Goal: Task Accomplishment & Management: Use online tool/utility

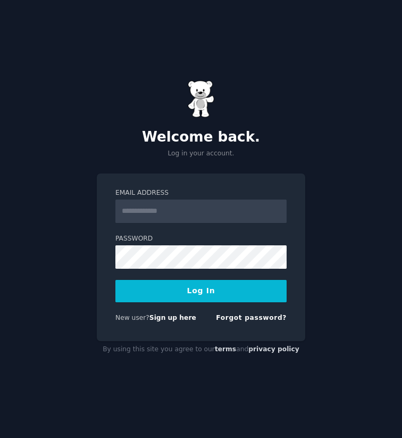
click at [152, 215] on input "Email Address" at bounding box center [201, 211] width 171 height 23
type input "**********"
click at [177, 291] on button "Log In" at bounding box center [201, 291] width 171 height 22
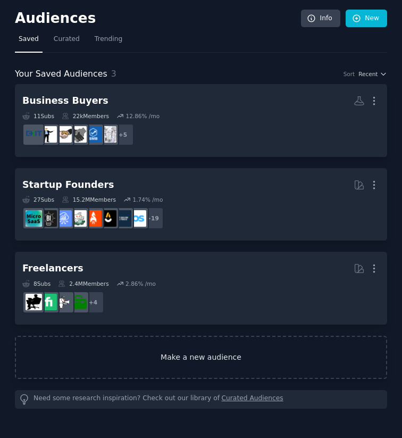
click at [188, 364] on link "Make a new audience" at bounding box center [201, 357] width 373 height 43
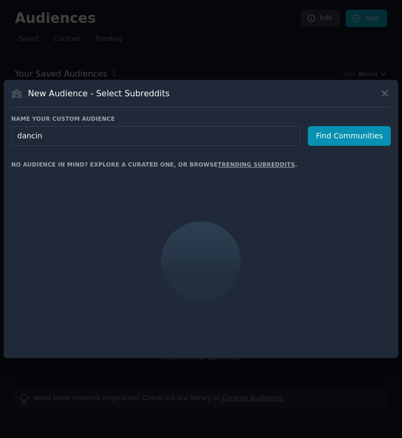
type input "dancing"
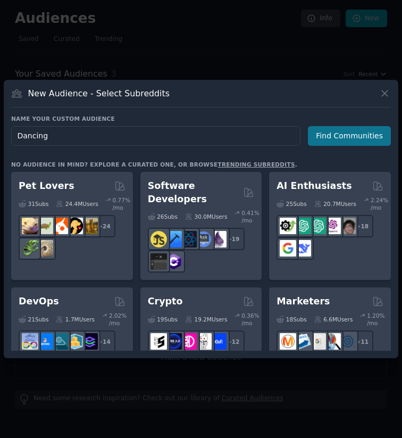
type input "Dancing"
click at [342, 132] on button "Find Communities" at bounding box center [349, 136] width 83 height 20
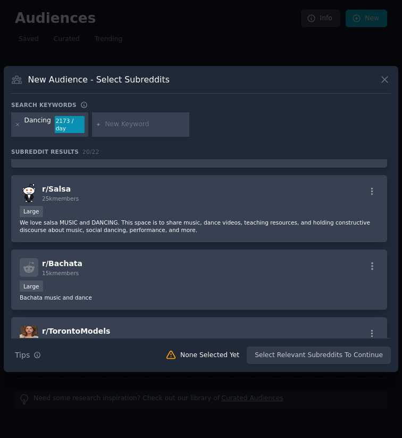
scroll to position [573, 0]
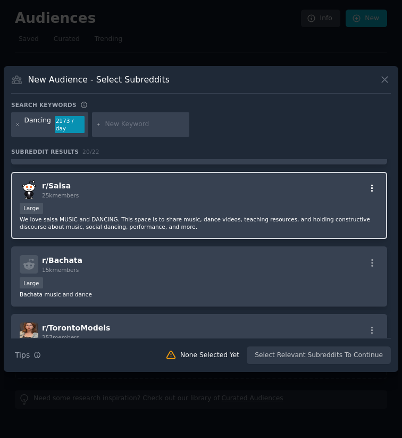
click at [372, 190] on icon "button" at bounding box center [373, 189] width 10 height 10
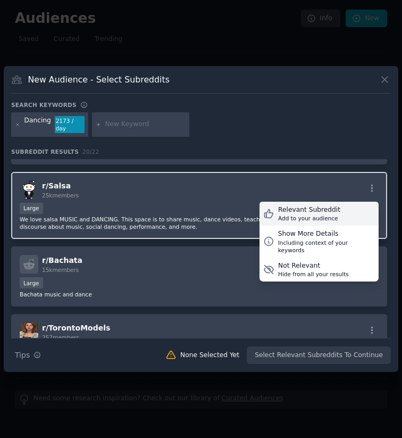
click at [288, 215] on div "Relevant Subreddit" at bounding box center [309, 210] width 62 height 10
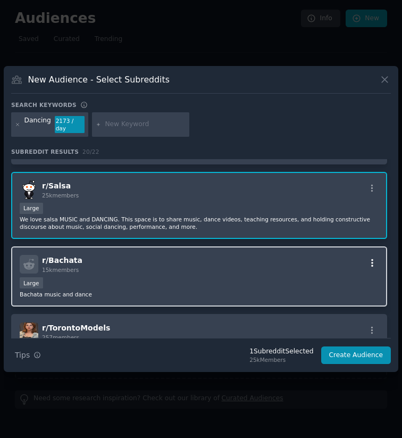
click at [372, 267] on icon "button" at bounding box center [373, 262] width 2 height 7
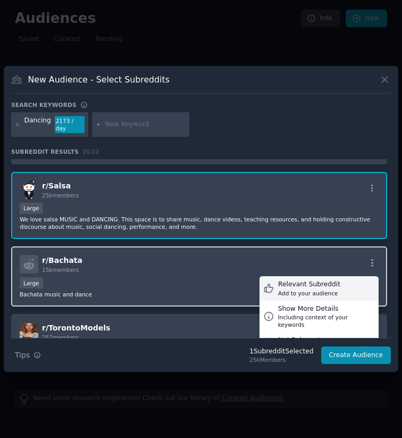
click at [292, 293] on div "Add to your audience" at bounding box center [309, 293] width 62 height 7
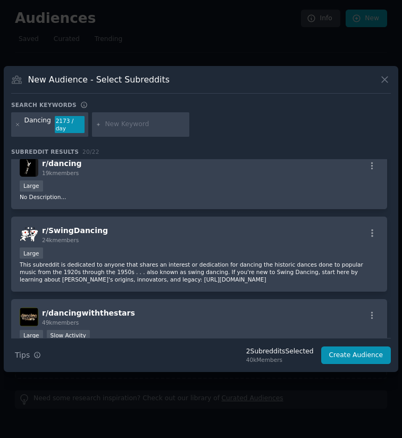
scroll to position [0, 0]
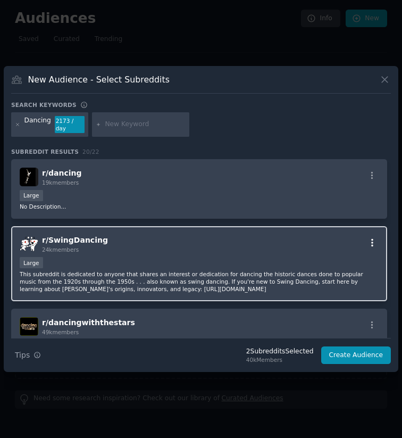
click at [371, 240] on icon "button" at bounding box center [373, 243] width 10 height 10
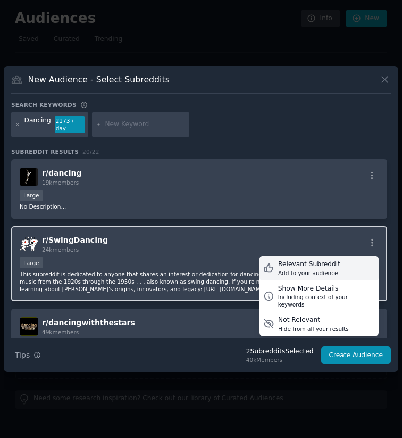
click at [309, 269] on div "Add to your audience" at bounding box center [309, 272] width 62 height 7
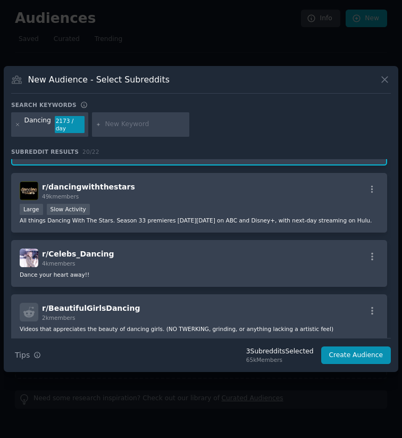
scroll to position [141, 0]
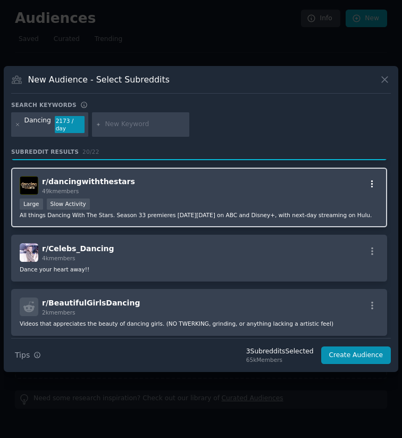
click at [368, 179] on icon "button" at bounding box center [373, 184] width 10 height 10
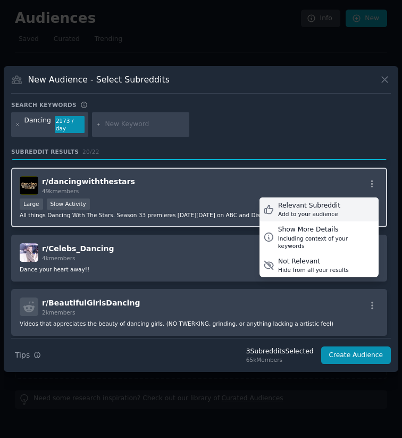
click at [307, 204] on div "Relevant Subreddit" at bounding box center [309, 206] width 62 height 10
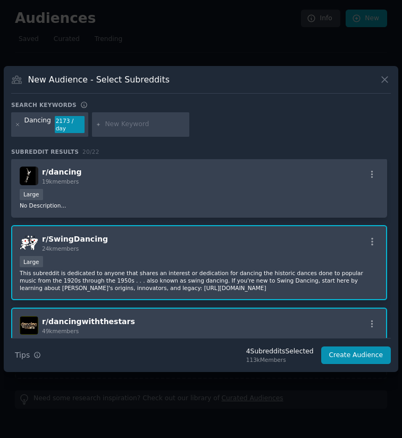
scroll to position [0, 0]
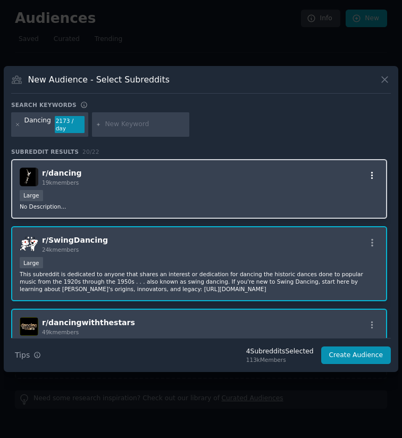
click at [373, 171] on icon "button" at bounding box center [373, 176] width 10 height 10
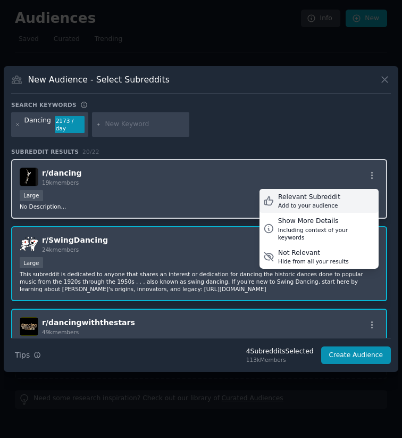
click at [310, 196] on div "Relevant Subreddit" at bounding box center [309, 198] width 62 height 10
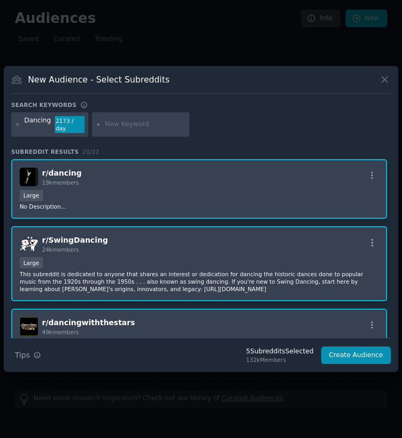
click at [146, 128] on input "text" at bounding box center [145, 125] width 81 height 10
type input "tango"
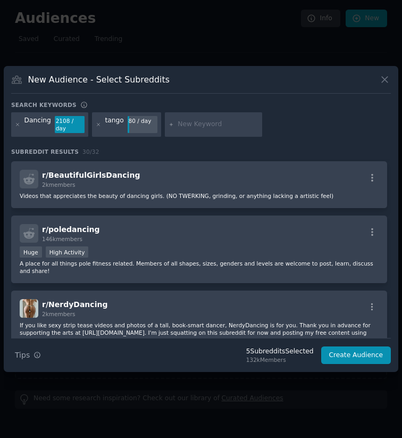
scroll to position [338, 0]
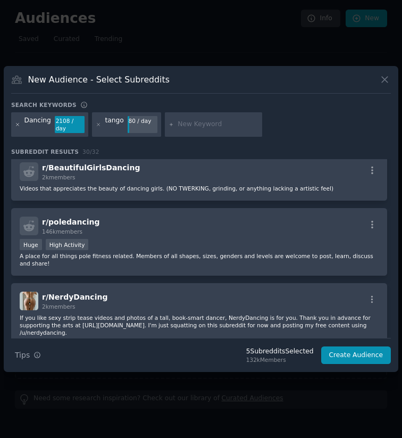
click at [19, 125] on icon at bounding box center [18, 125] width 6 height 6
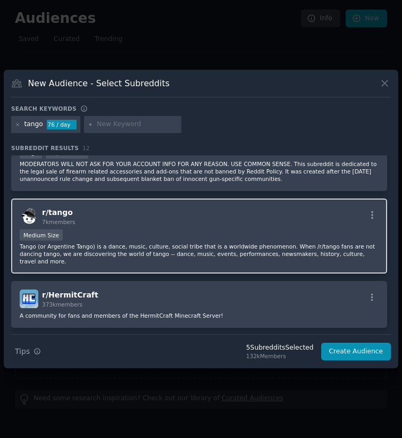
scroll to position [107, 0]
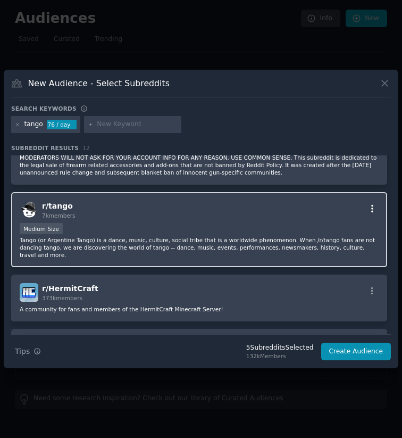
click at [373, 208] on icon "button" at bounding box center [373, 209] width 10 height 10
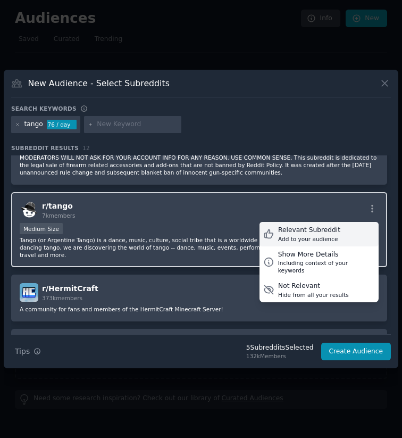
click at [310, 233] on div "Relevant Subreddit" at bounding box center [309, 231] width 62 height 10
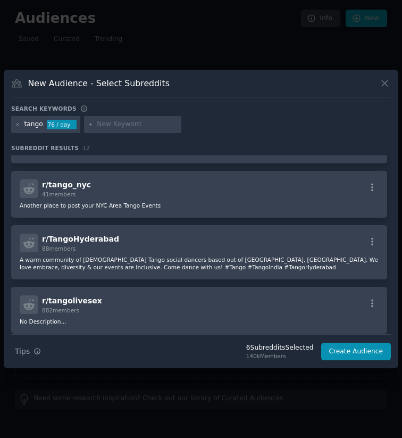
scroll to position [410, 0]
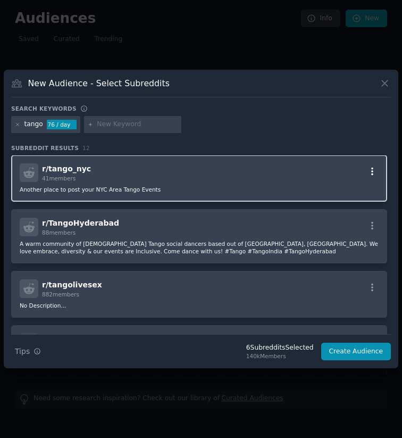
click at [373, 174] on icon "button" at bounding box center [373, 172] width 10 height 10
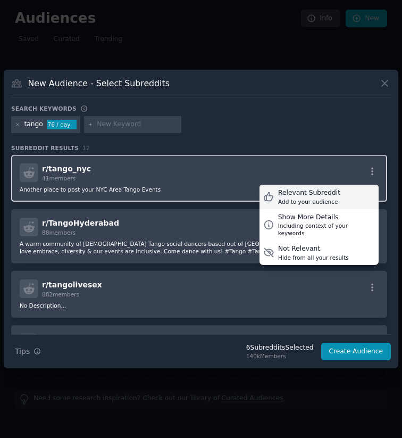
click at [333, 192] on div "Relevant Subreddit" at bounding box center [309, 193] width 62 height 10
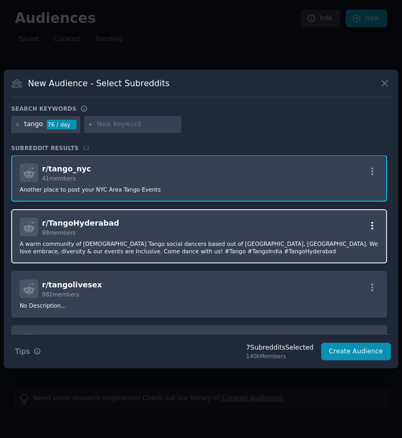
click at [368, 224] on icon "button" at bounding box center [373, 226] width 10 height 10
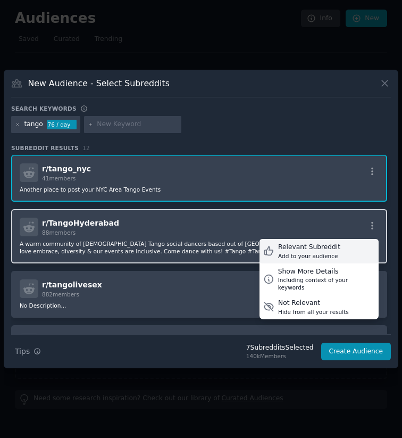
click at [309, 247] on div "Relevant Subreddit" at bounding box center [309, 248] width 62 height 10
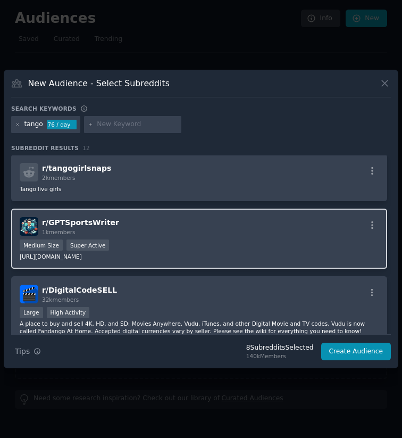
scroll to position [580, 0]
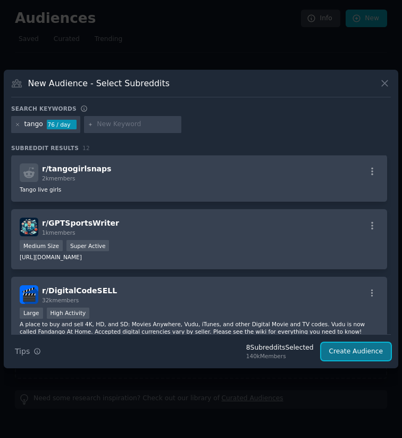
click at [353, 353] on button "Create Audience" at bounding box center [357, 352] width 70 height 18
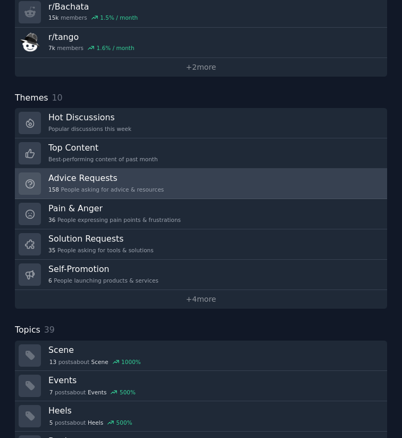
scroll to position [293, 0]
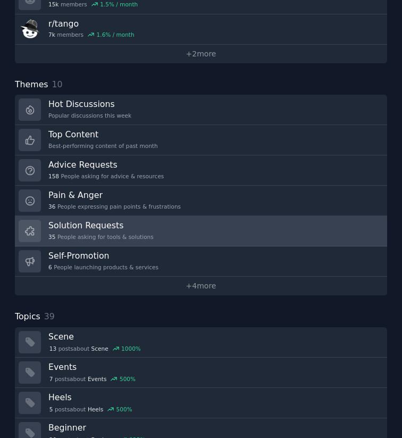
click at [202, 225] on link "Solution Requests 35 People asking for tools & solutions" at bounding box center [201, 231] width 373 height 30
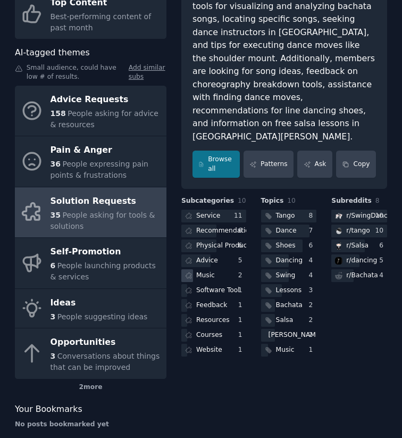
scroll to position [145, 0]
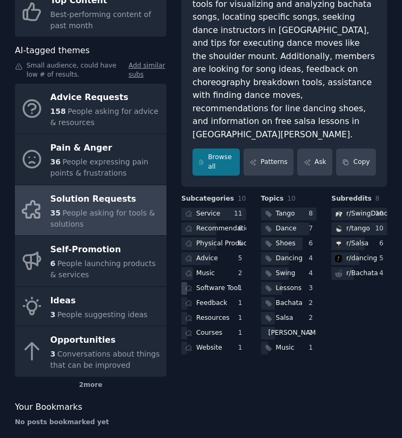
click at [205, 284] on div "Software Tool" at bounding box center [218, 289] width 44 height 10
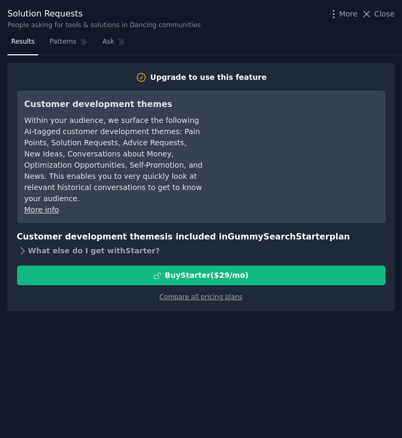
click at [21, 251] on icon at bounding box center [22, 250] width 11 height 11
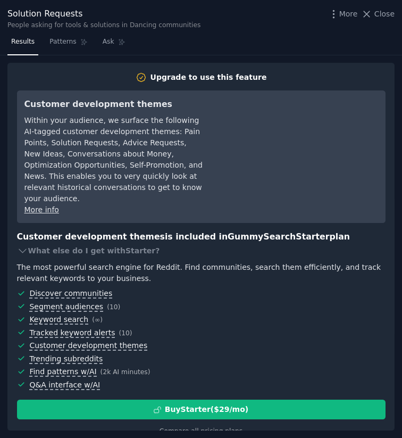
scroll to position [15, 0]
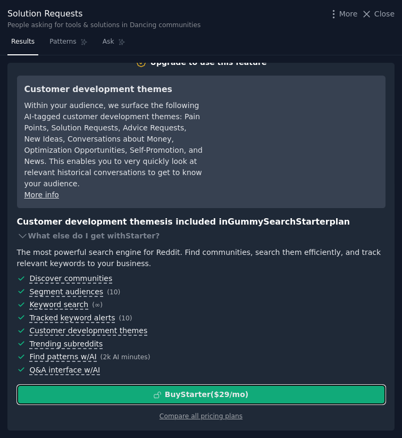
click at [226, 391] on div "Buy Starter ($ 29 /mo )" at bounding box center [207, 394] width 84 height 11
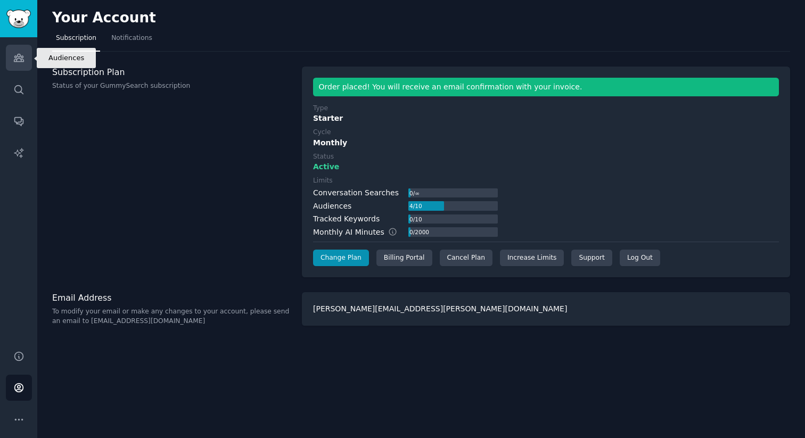
click at [21, 58] on icon "Sidebar" at bounding box center [18, 57] width 11 height 11
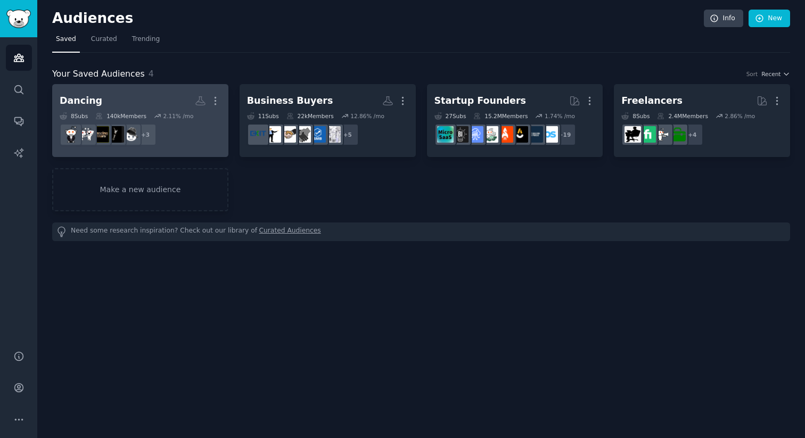
click at [133, 103] on h2 "Dancing More" at bounding box center [140, 101] width 161 height 19
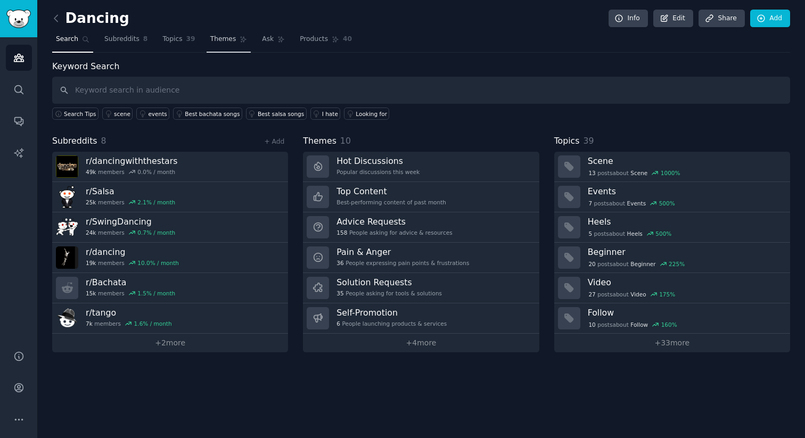
click at [219, 42] on span "Themes" at bounding box center [223, 40] width 26 height 10
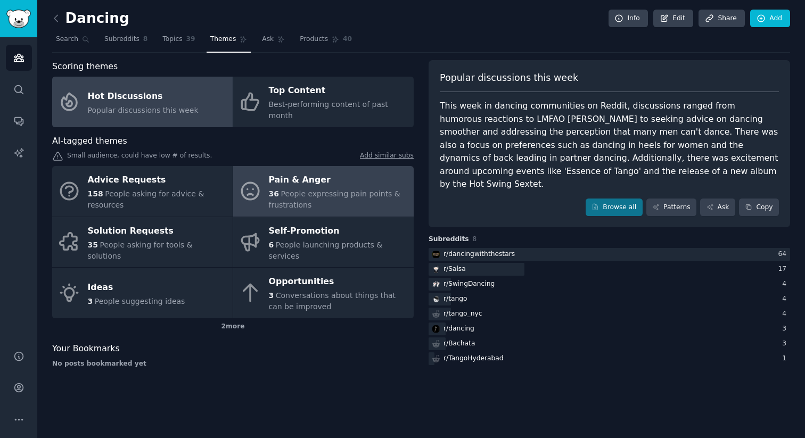
click at [311, 190] on span "People expressing pain points & frustrations" at bounding box center [334, 200] width 131 height 20
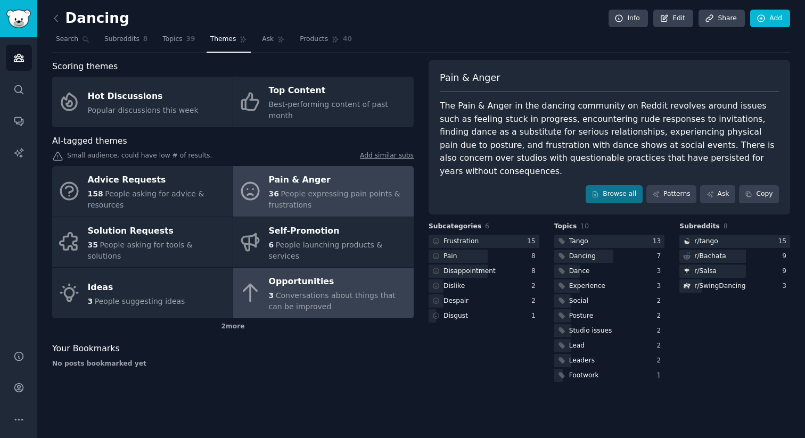
click at [309, 291] on span "Conversations about things that can be improved" at bounding box center [332, 301] width 127 height 20
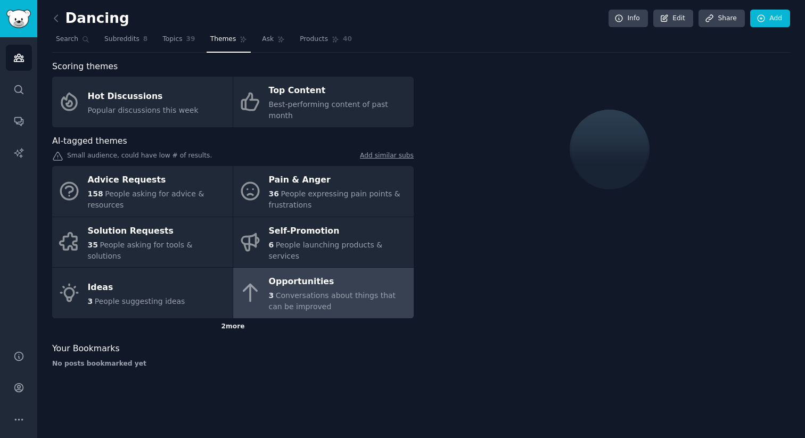
click at [235, 318] on div "2 more" at bounding box center [232, 326] width 361 height 17
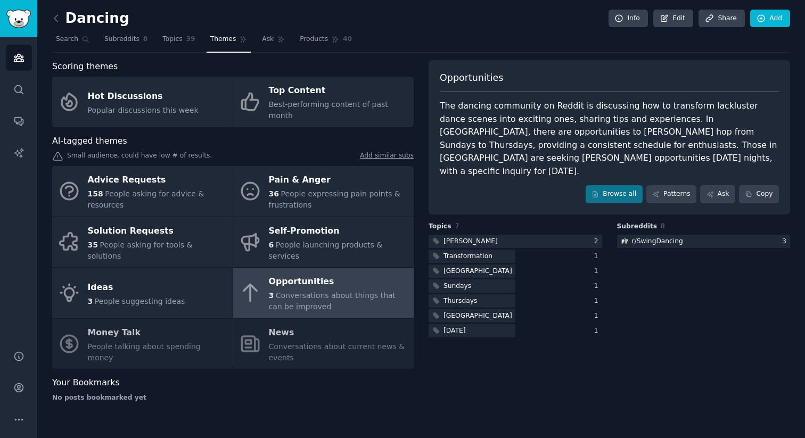
click at [183, 323] on div "Advice Requests 158 People asking for advice & resources Pain & Anger 36 People…" at bounding box center [232, 267] width 361 height 203
click at [113, 315] on div "Advice Requests 158 People asking for advice & resources Pain & Anger 36 People…" at bounding box center [232, 267] width 361 height 203
click at [103, 316] on div "Advice Requests 158 People asking for advice & resources Pain & Anger 36 People…" at bounding box center [232, 267] width 361 height 203
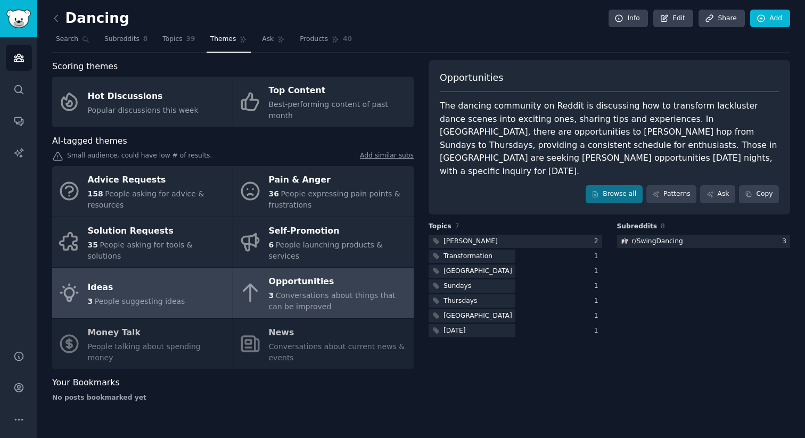
click at [146, 279] on div "Ideas" at bounding box center [136, 287] width 97 height 17
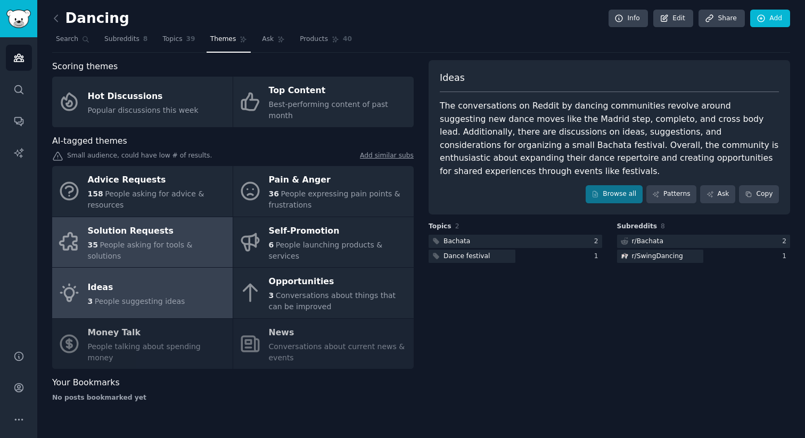
click at [163, 223] on div "Solution Requests" at bounding box center [157, 231] width 139 height 17
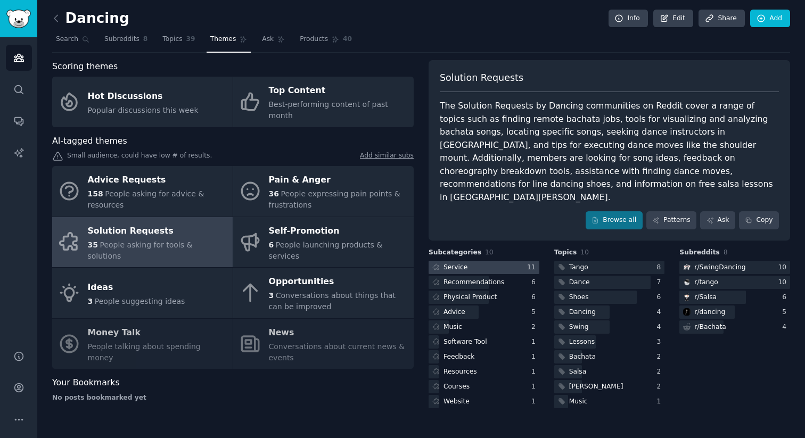
click at [402, 261] on div at bounding box center [484, 267] width 111 height 13
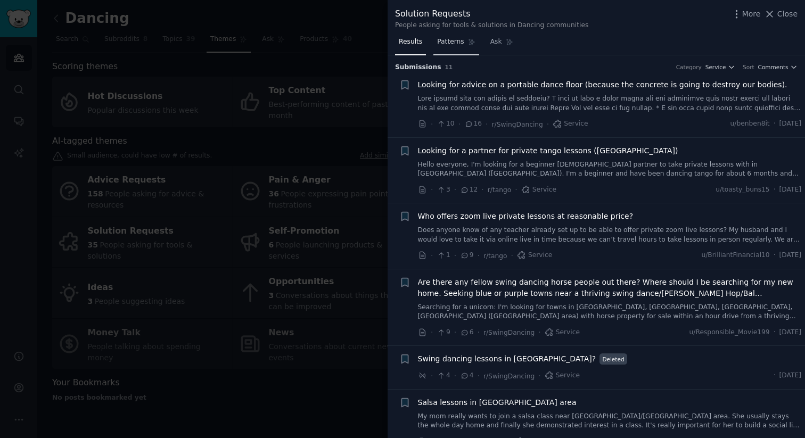
click at [402, 38] on span "Patterns" at bounding box center [450, 42] width 27 height 10
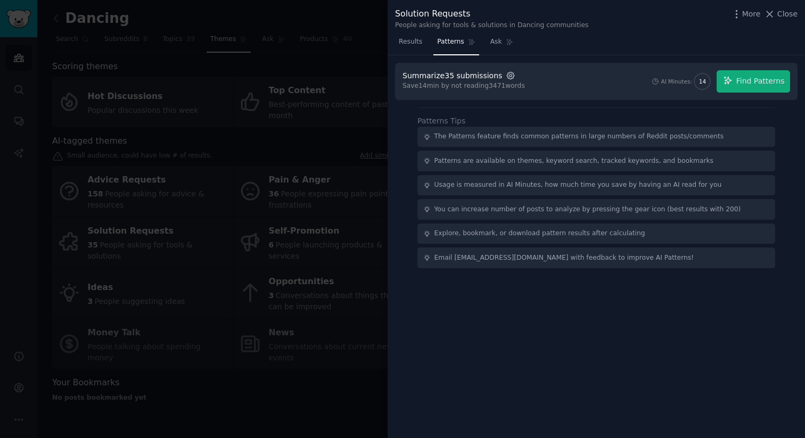
click at [402, 77] on icon "button" at bounding box center [510, 76] width 2 height 2
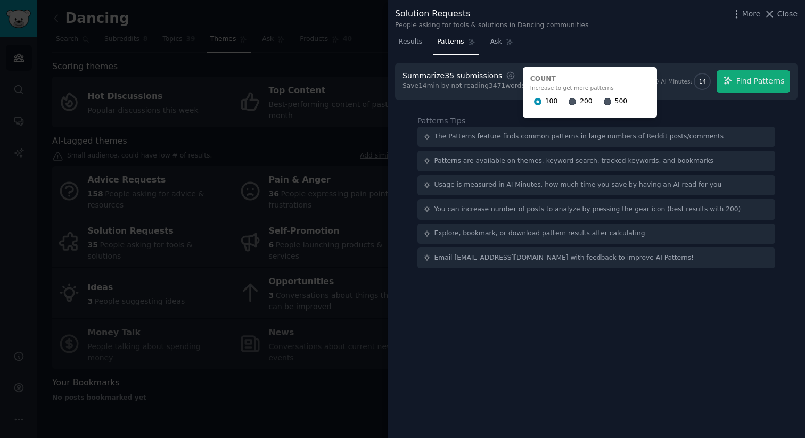
click at [402, 53] on div "Results Patterns Ask" at bounding box center [596, 45] width 417 height 22
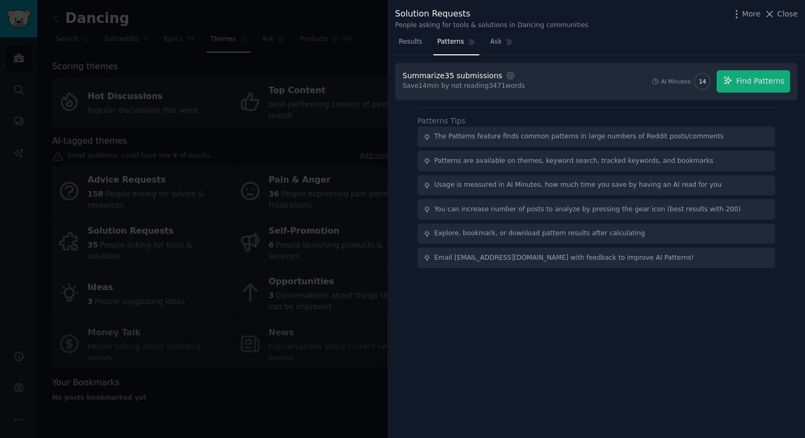
click at [281, 152] on div at bounding box center [402, 219] width 805 height 438
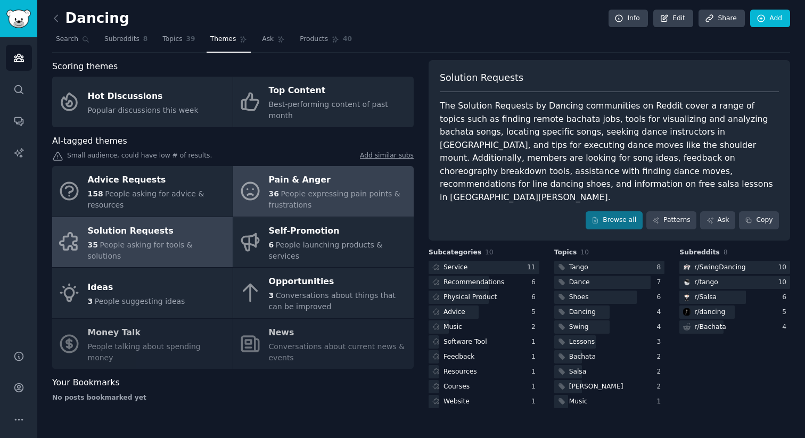
click at [295, 190] on span "People expressing pain points & frustrations" at bounding box center [334, 200] width 131 height 20
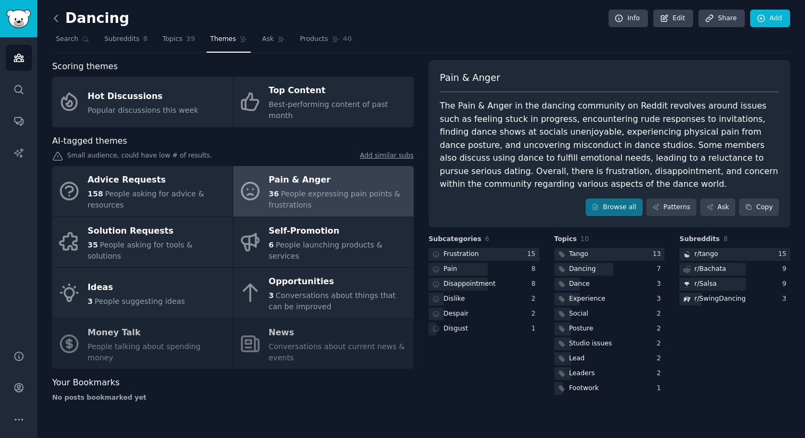
click at [55, 21] on icon at bounding box center [56, 18] width 11 height 11
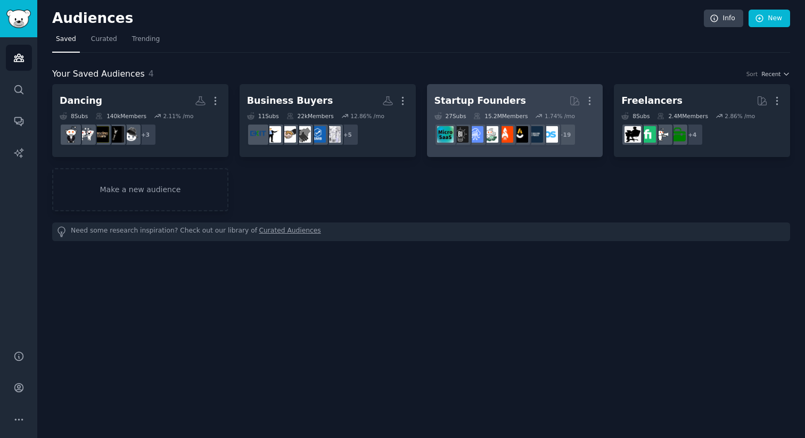
click at [402, 97] on h2 "Startup Founders More" at bounding box center [514, 101] width 161 height 19
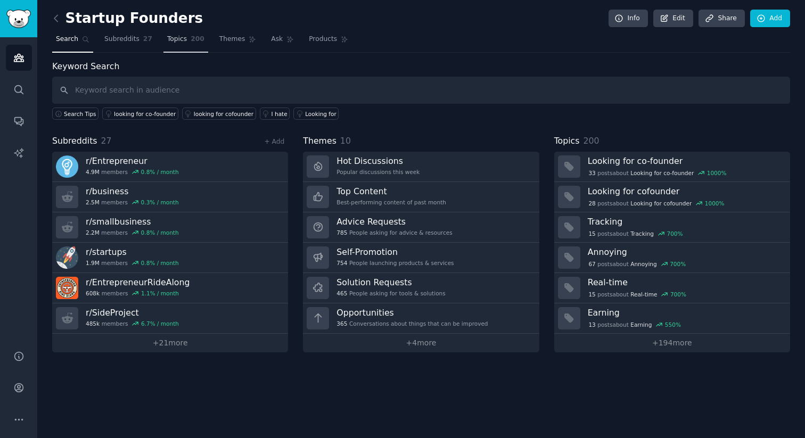
click at [186, 43] on link "Topics 200" at bounding box center [185, 42] width 45 height 22
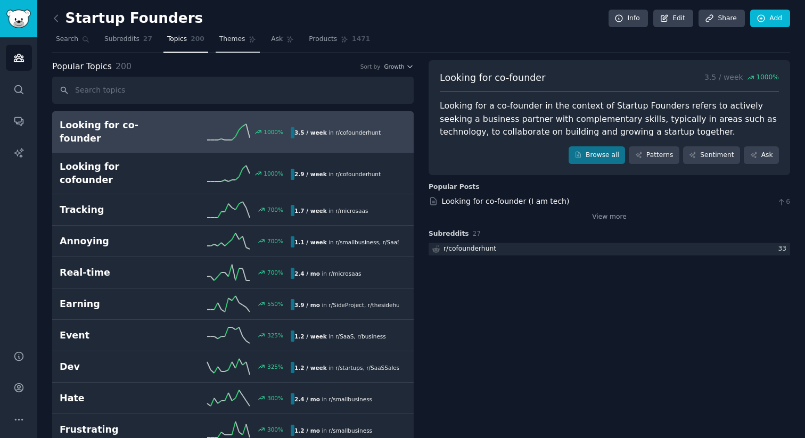
click at [236, 41] on span "Themes" at bounding box center [232, 40] width 26 height 10
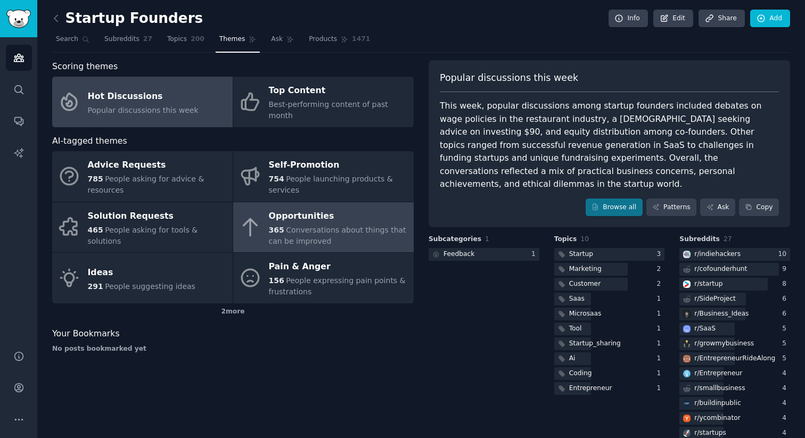
click at [314, 226] on span "Conversations about things that can be improved" at bounding box center [337, 236] width 137 height 20
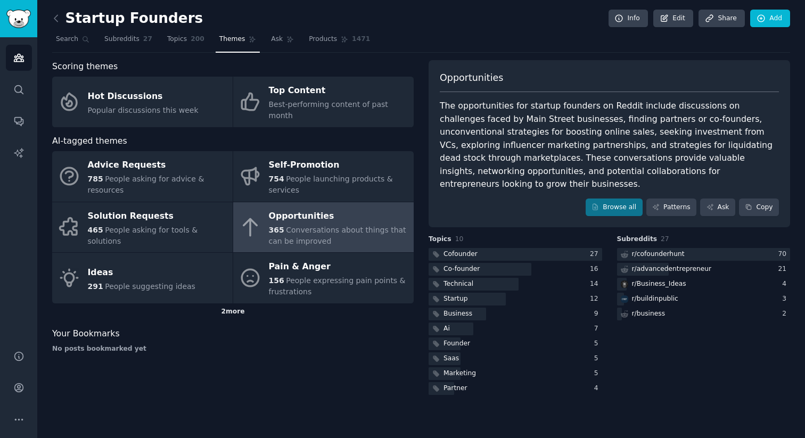
click at [233, 303] on div "2 more" at bounding box center [232, 311] width 361 height 17
